Goal: Navigation & Orientation: Find specific page/section

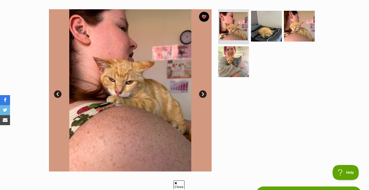
scroll to position [80, 0]
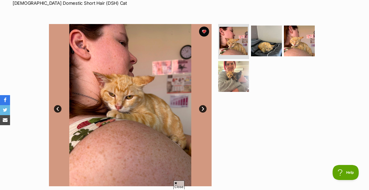
click at [267, 57] on ul at bounding box center [268, 59] width 103 height 71
click at [265, 49] on img at bounding box center [266, 41] width 32 height 32
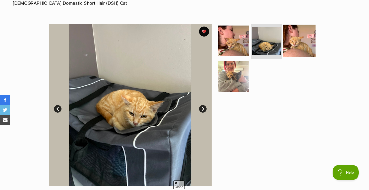
click at [305, 47] on img at bounding box center [299, 41] width 32 height 32
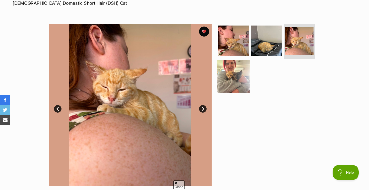
click at [240, 82] on img at bounding box center [233, 76] width 32 height 32
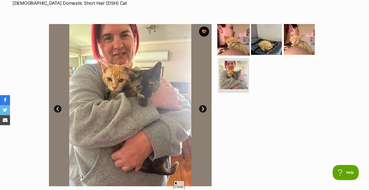
click at [218, 39] on img at bounding box center [233, 39] width 32 height 32
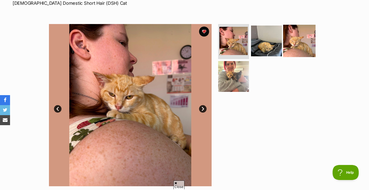
click at [293, 45] on img at bounding box center [299, 41] width 32 height 32
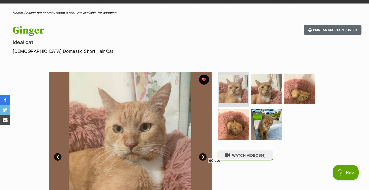
scroll to position [36, 0]
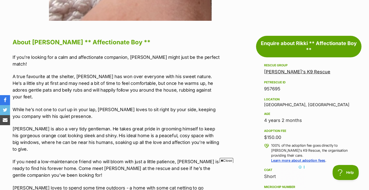
scroll to position [250, 0]
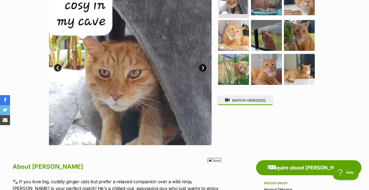
scroll to position [77, 0]
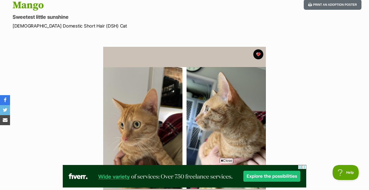
scroll to position [58, 0]
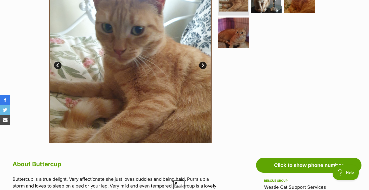
scroll to position [122, 0]
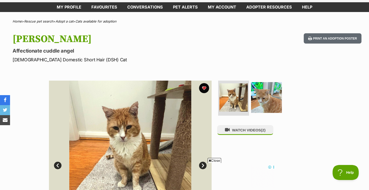
scroll to position [24, 0]
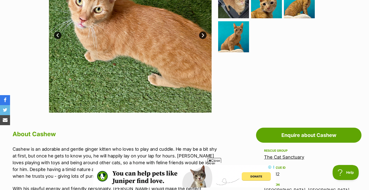
scroll to position [85, 0]
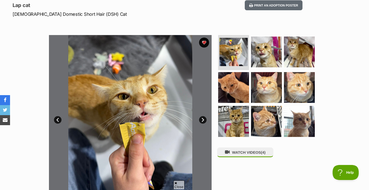
scroll to position [67, 0]
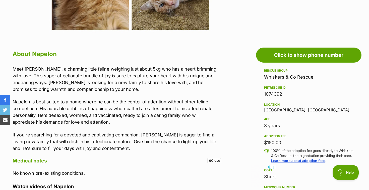
scroll to position [235, 0]
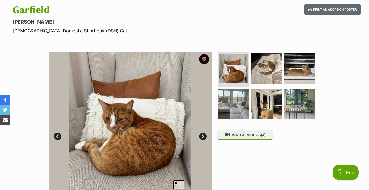
scroll to position [69, 0]
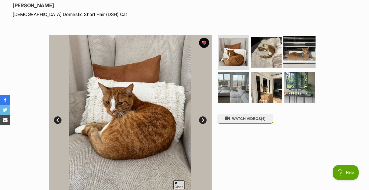
click at [288, 53] on img at bounding box center [299, 52] width 32 height 32
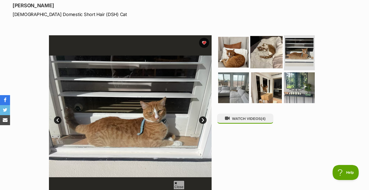
click at [276, 55] on img at bounding box center [266, 52] width 32 height 32
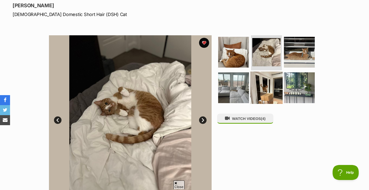
click at [272, 93] on img at bounding box center [266, 88] width 32 height 32
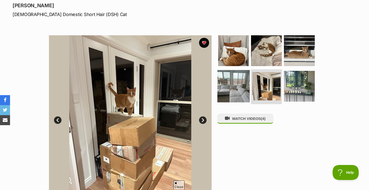
click at [241, 92] on img at bounding box center [233, 86] width 32 height 32
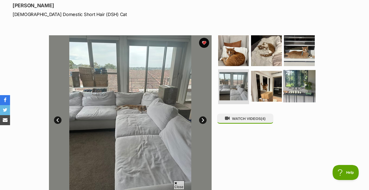
click at [283, 87] on img at bounding box center [299, 86] width 32 height 32
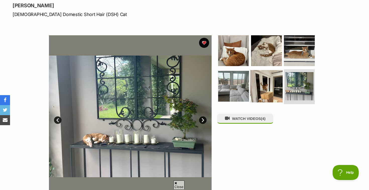
click at [257, 86] on img at bounding box center [266, 86] width 32 height 32
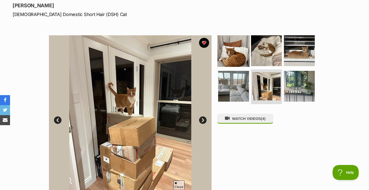
click at [239, 57] on img at bounding box center [233, 51] width 32 height 32
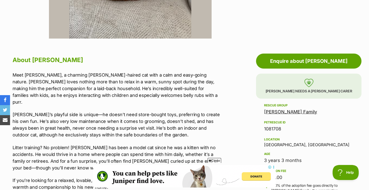
scroll to position [0, 0]
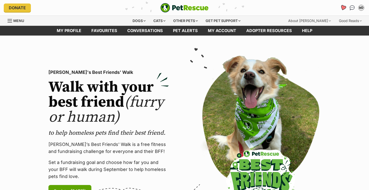
click at [342, 5] on icon "Favourites" at bounding box center [343, 8] width 7 height 7
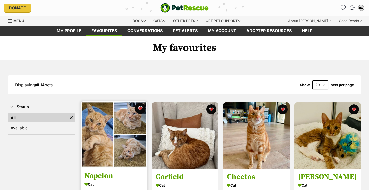
click at [140, 109] on button "favourite" at bounding box center [139, 108] width 11 height 11
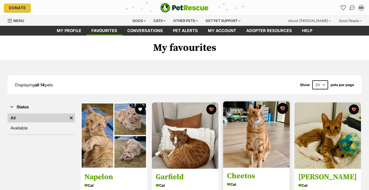
click at [285, 107] on button "favourite" at bounding box center [282, 108] width 11 height 11
